Goal: Information Seeking & Learning: Learn about a topic

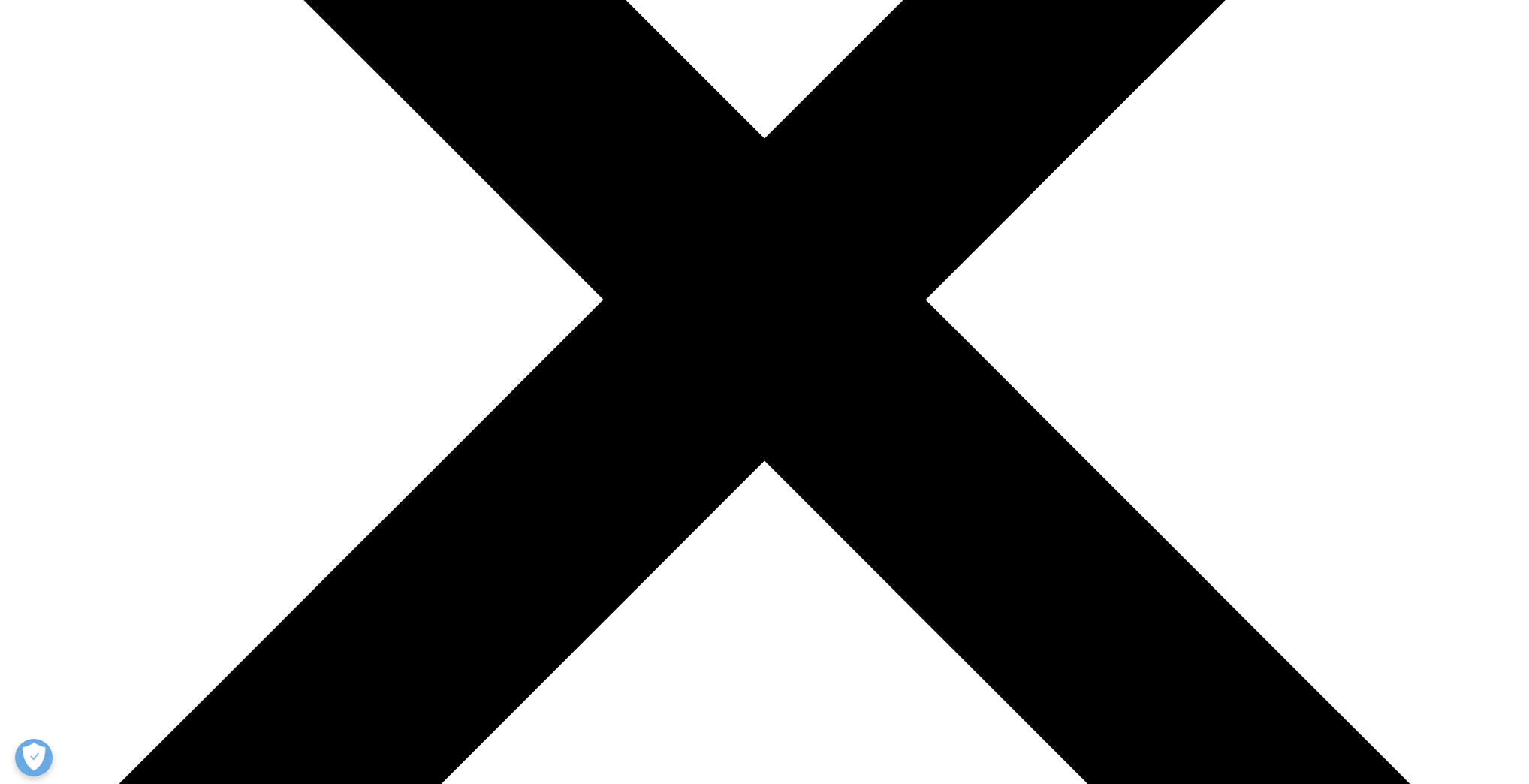
drag, startPoint x: 319, startPoint y: 188, endPoint x: 696, endPoint y: 180, distance: 377.1
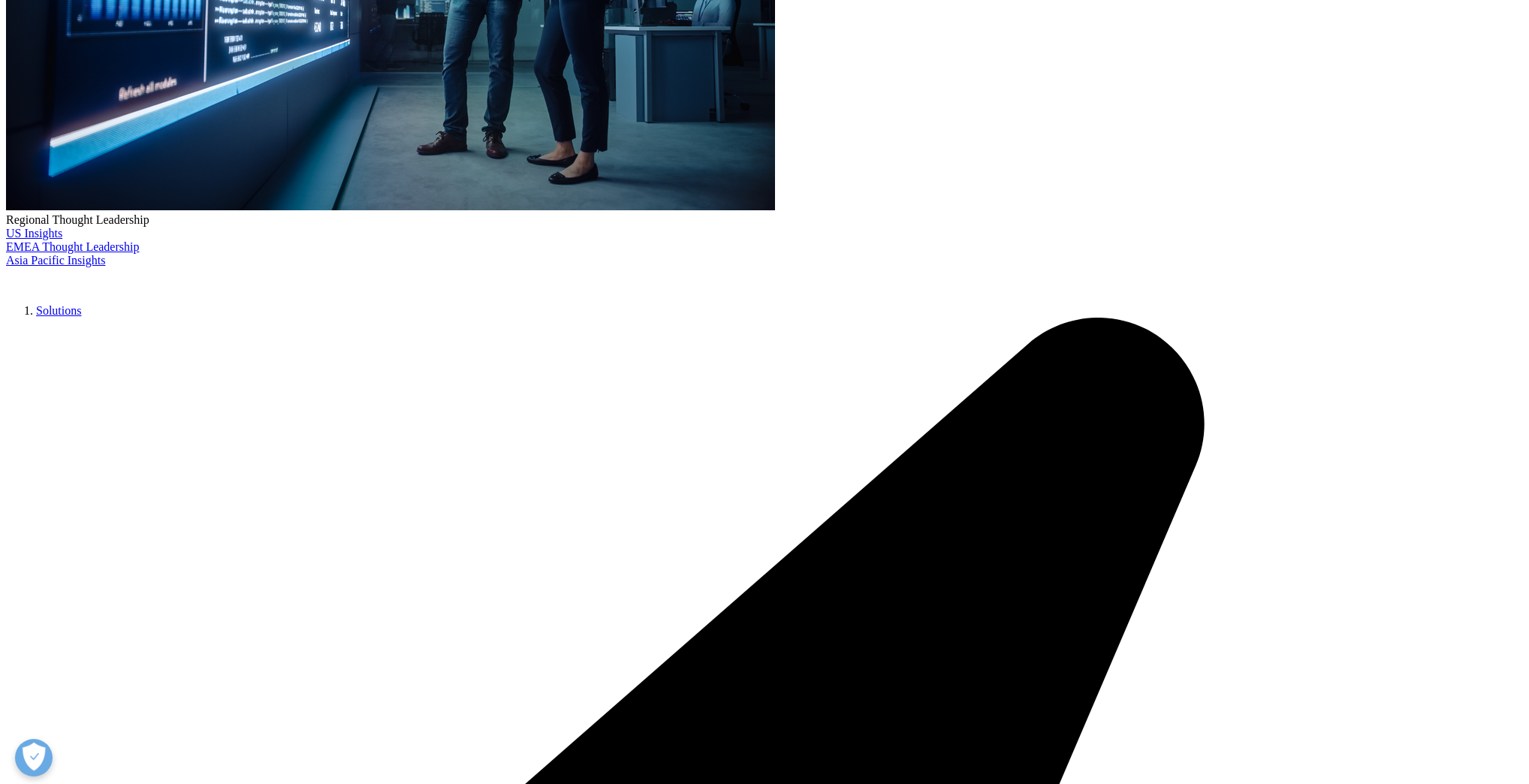
copy strong "Enabling anytime anywhere healthcare through mobile apps"
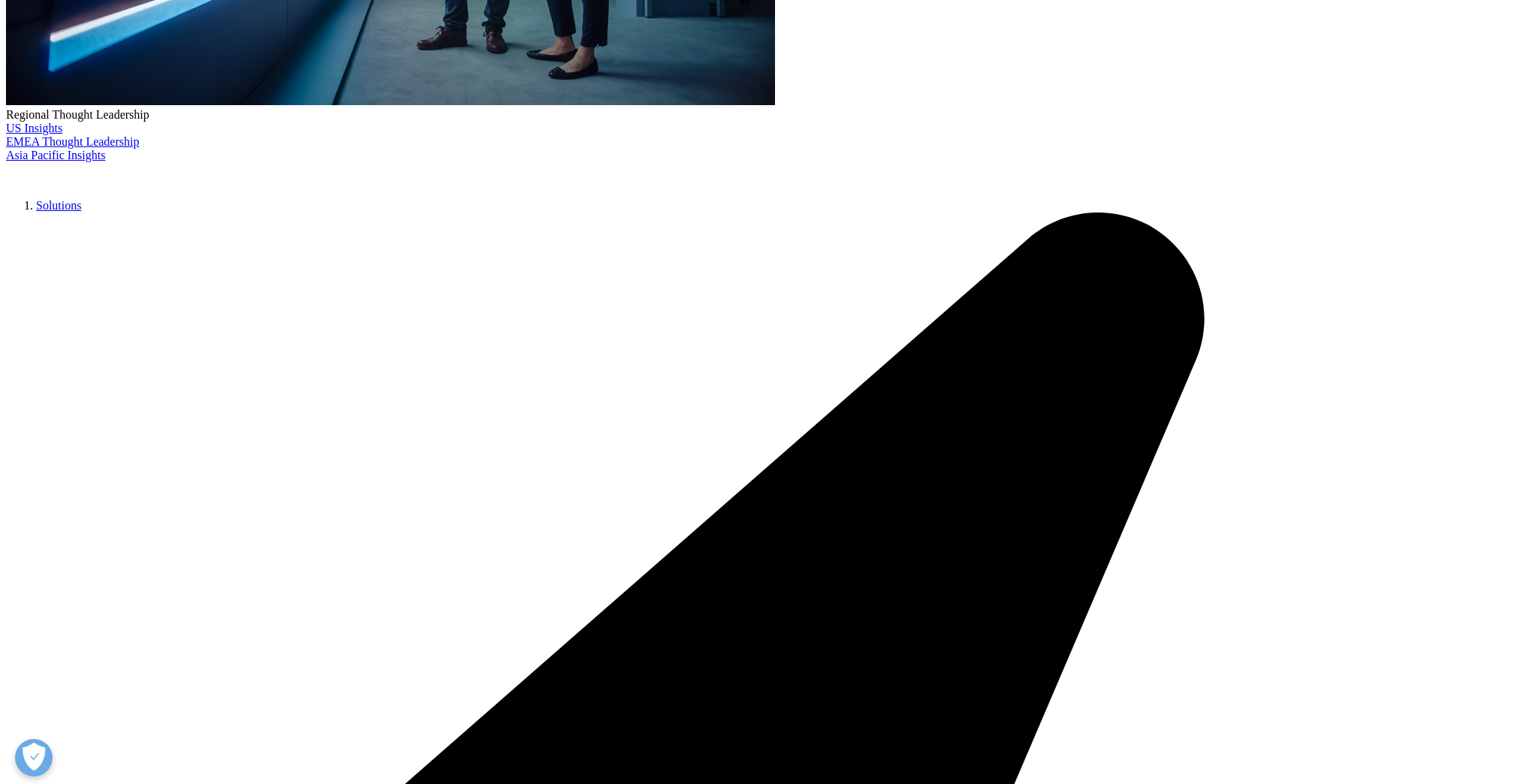
scroll to position [661, 0]
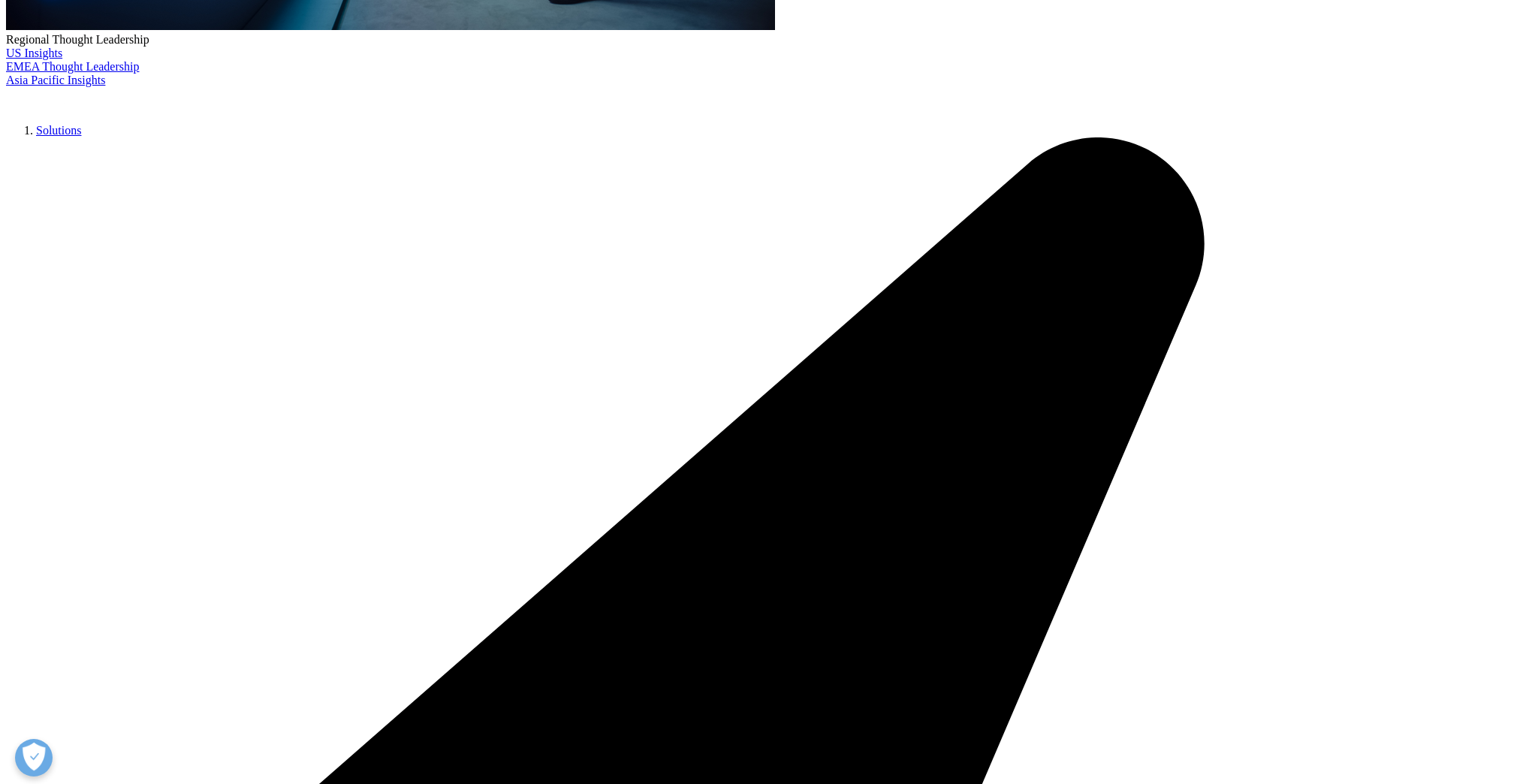
drag, startPoint x: 844, startPoint y: 456, endPoint x: 881, endPoint y: 475, distance: 41.6
copy strong "Modern consumer apps with personalized, interactive care plans"
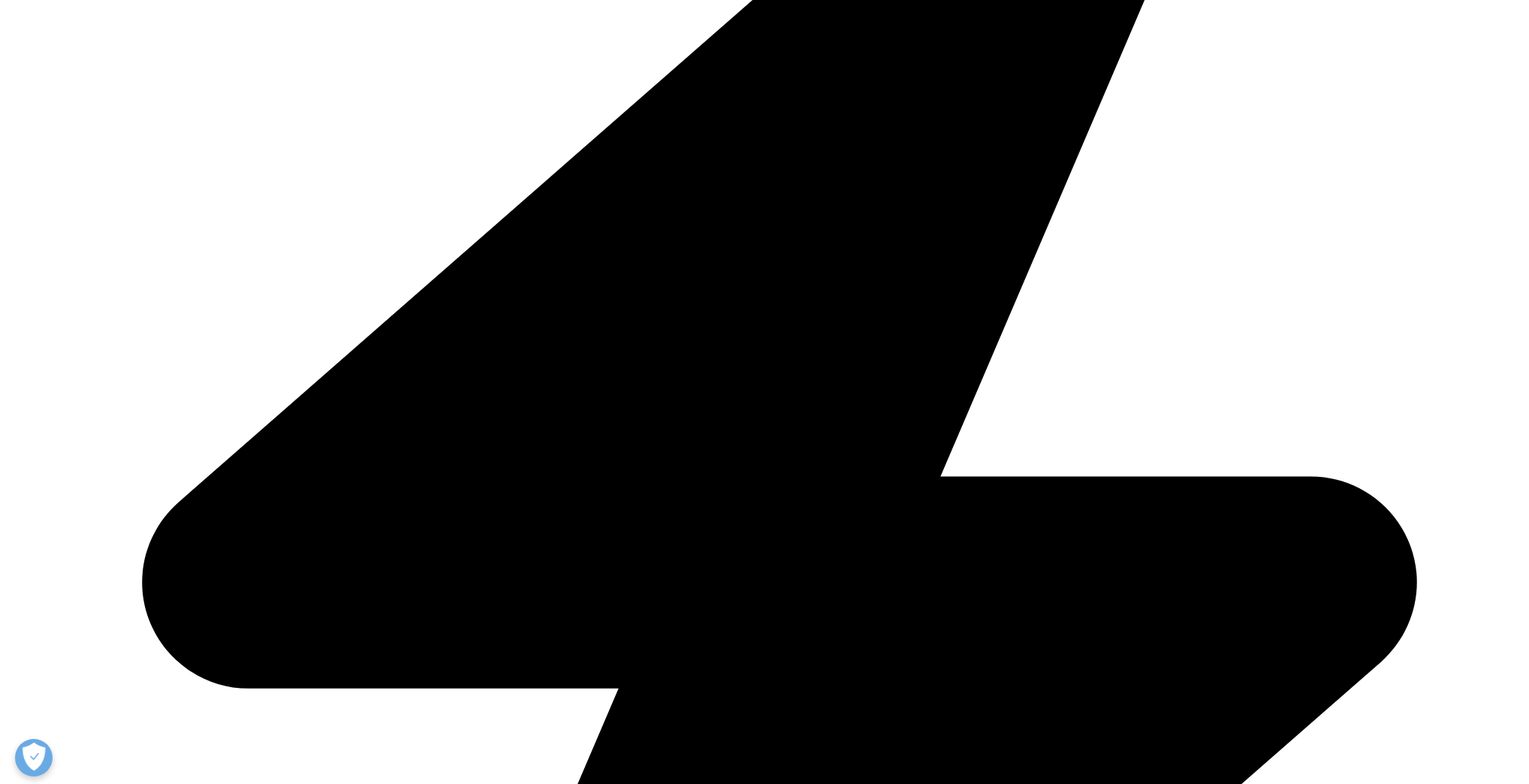
scroll to position [1081, 0]
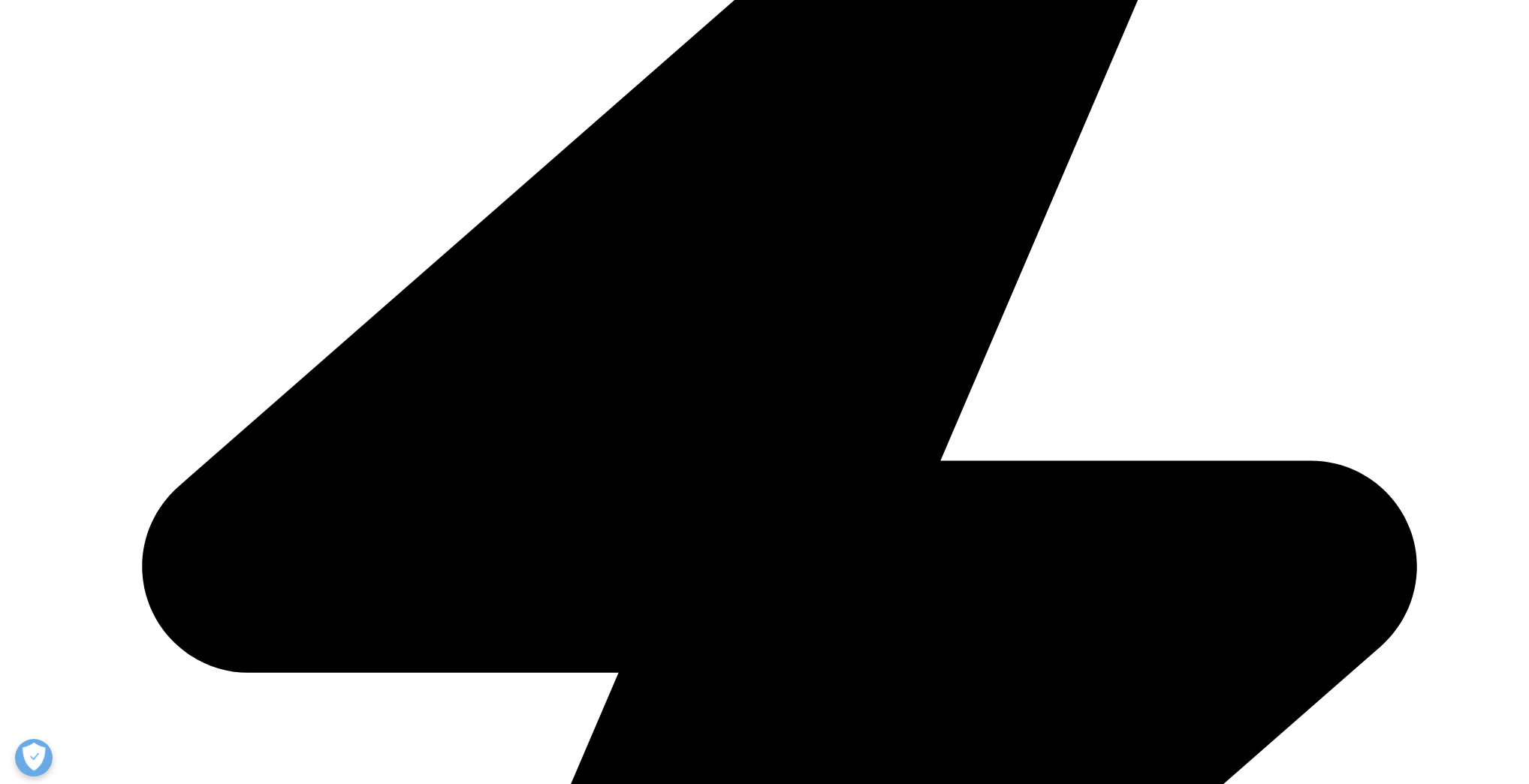
drag, startPoint x: 324, startPoint y: 393, endPoint x: 447, endPoint y: 413, distance: 124.6
copy strong "Flexible, workflow-driven, easy-to-use virtual care management suite"
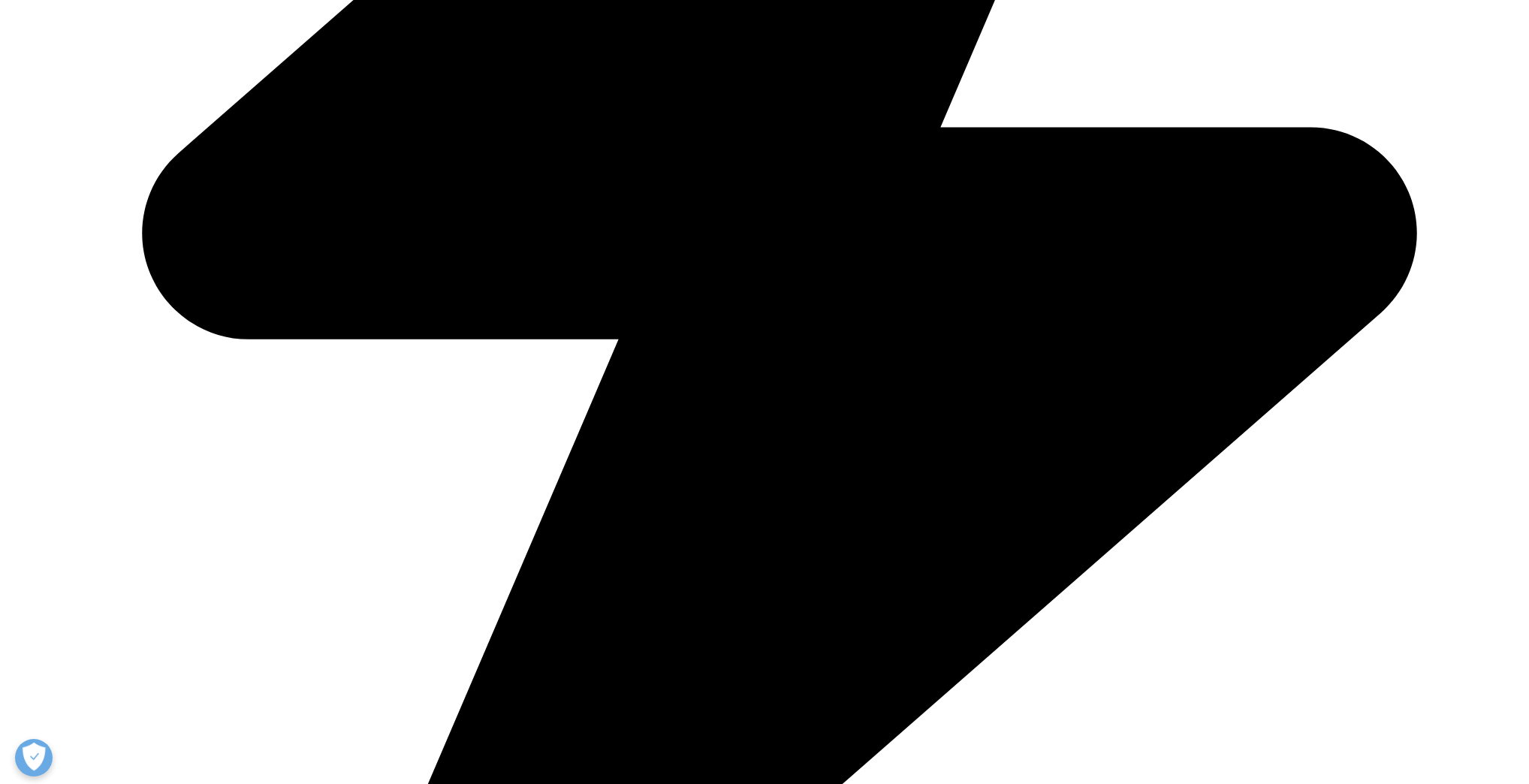
scroll to position [1442, 0]
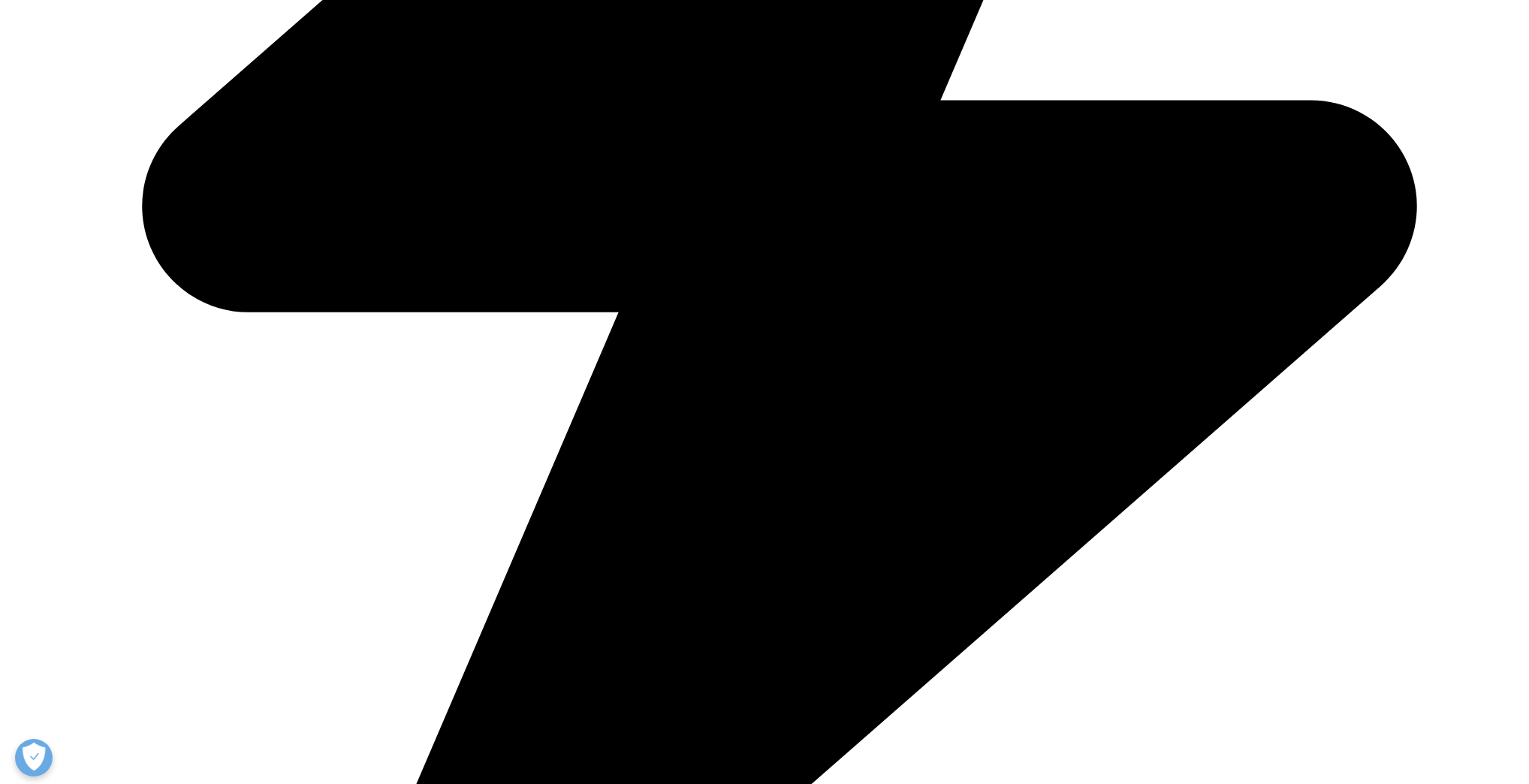
copy div "Purpose built solutions for doorstep healthcare delivery"
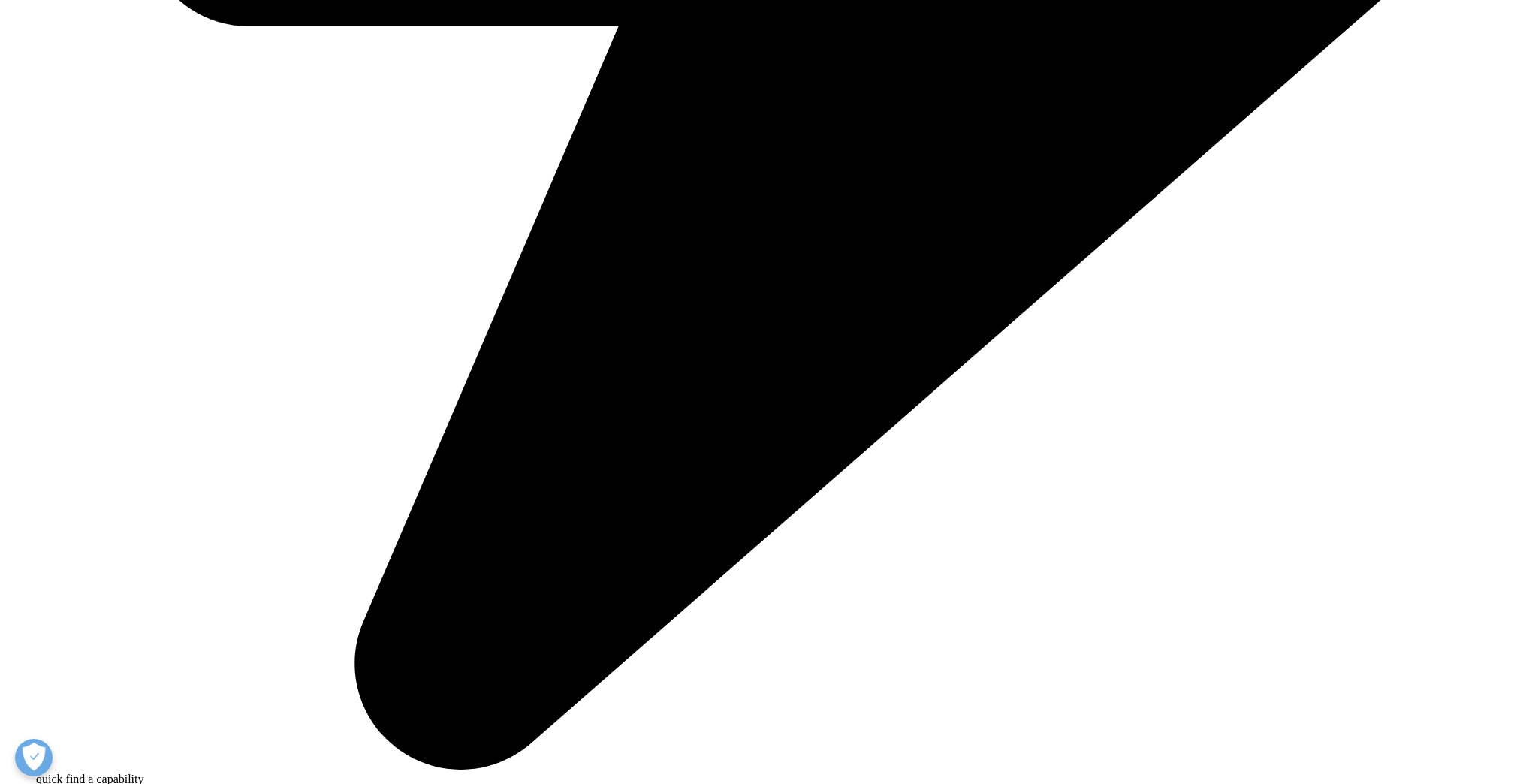
scroll to position [1742, 0]
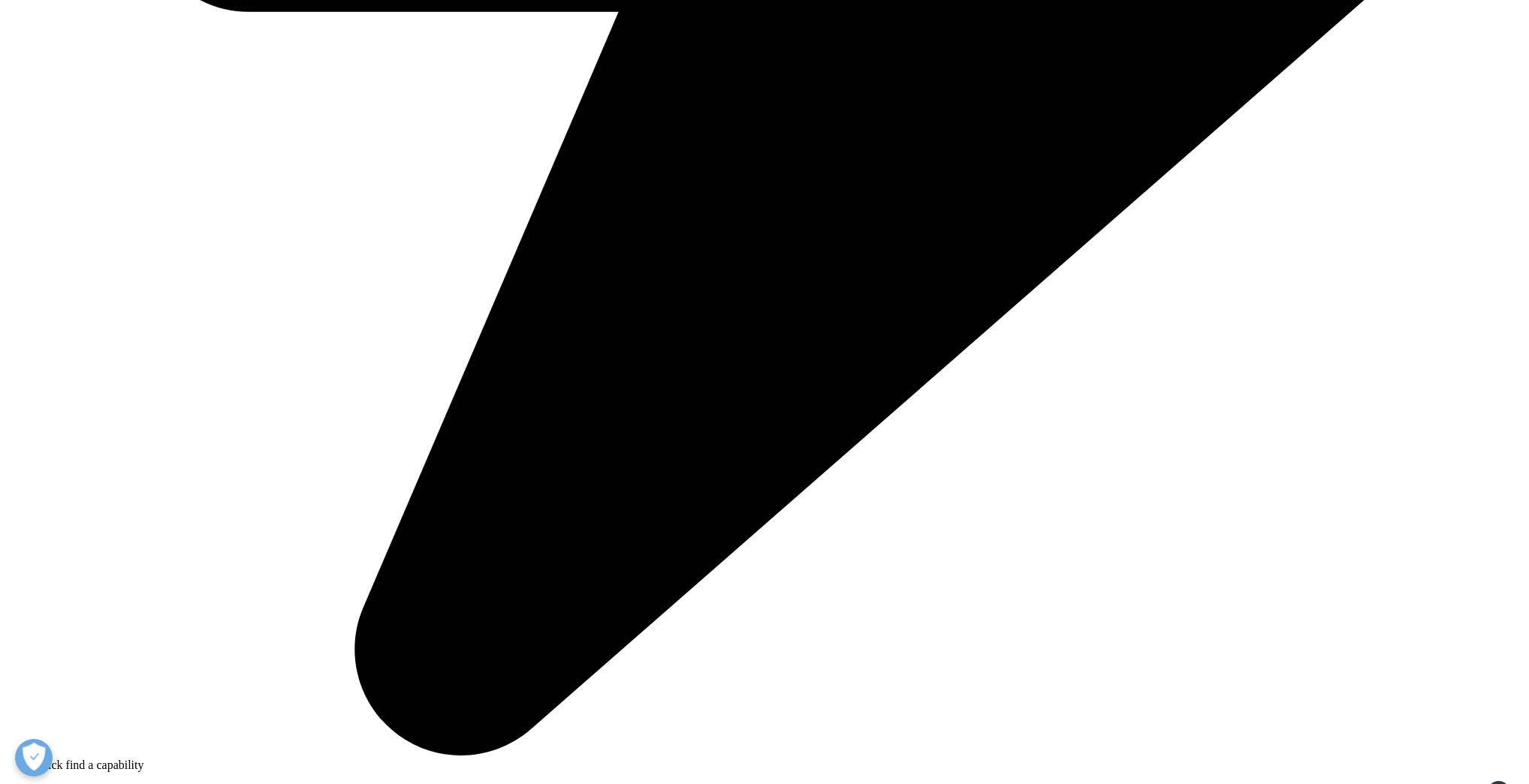
copy div "Mobile field survey forms for population data collections"
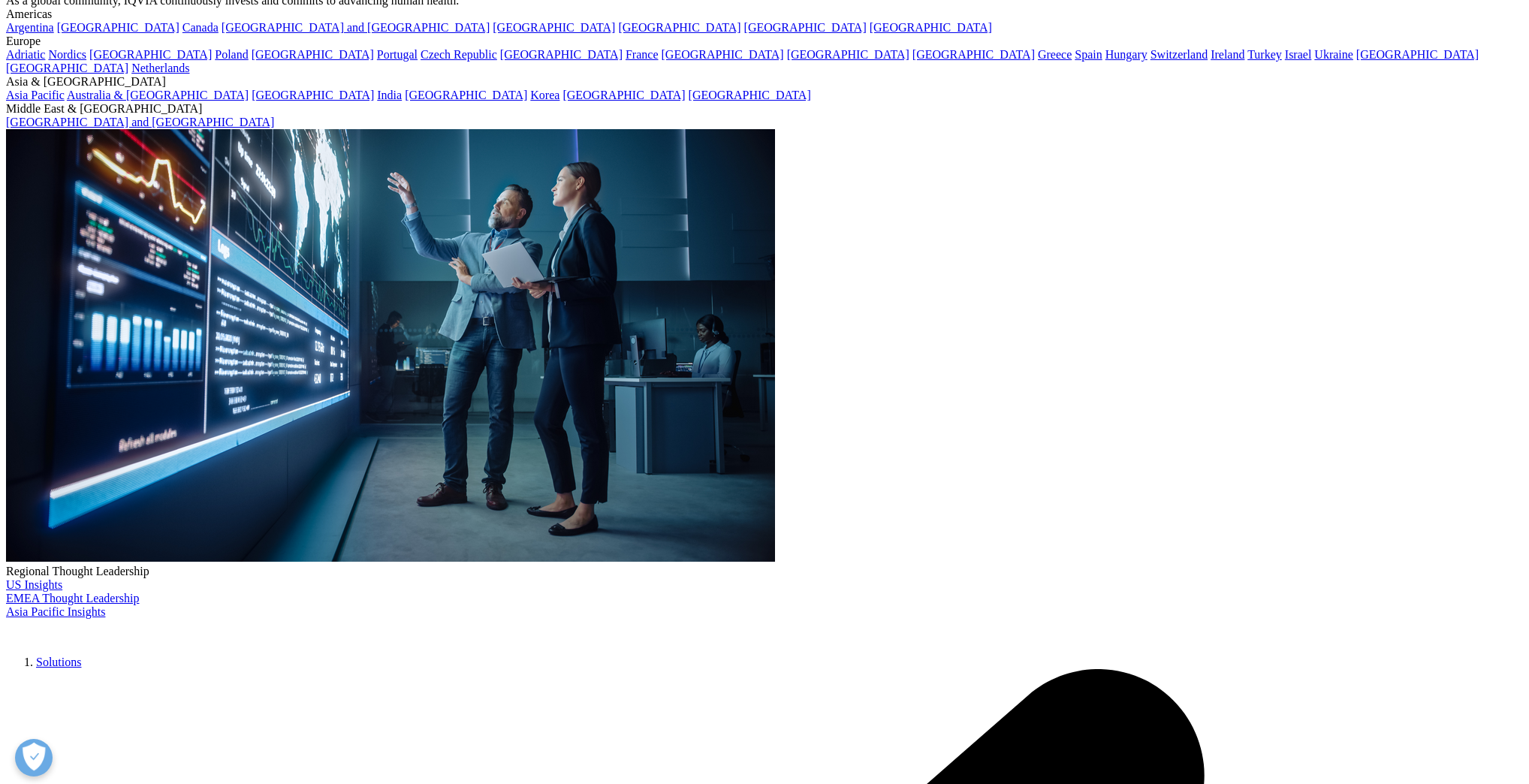
scroll to position [0, 0]
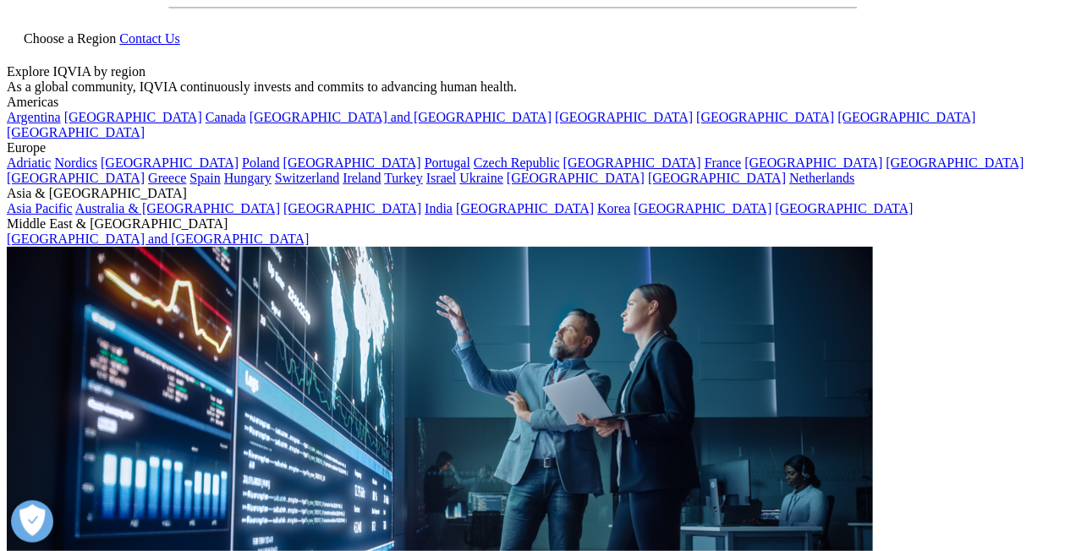
scroll to position [85, 0]
